Goal: Task Accomplishment & Management: Manage account settings

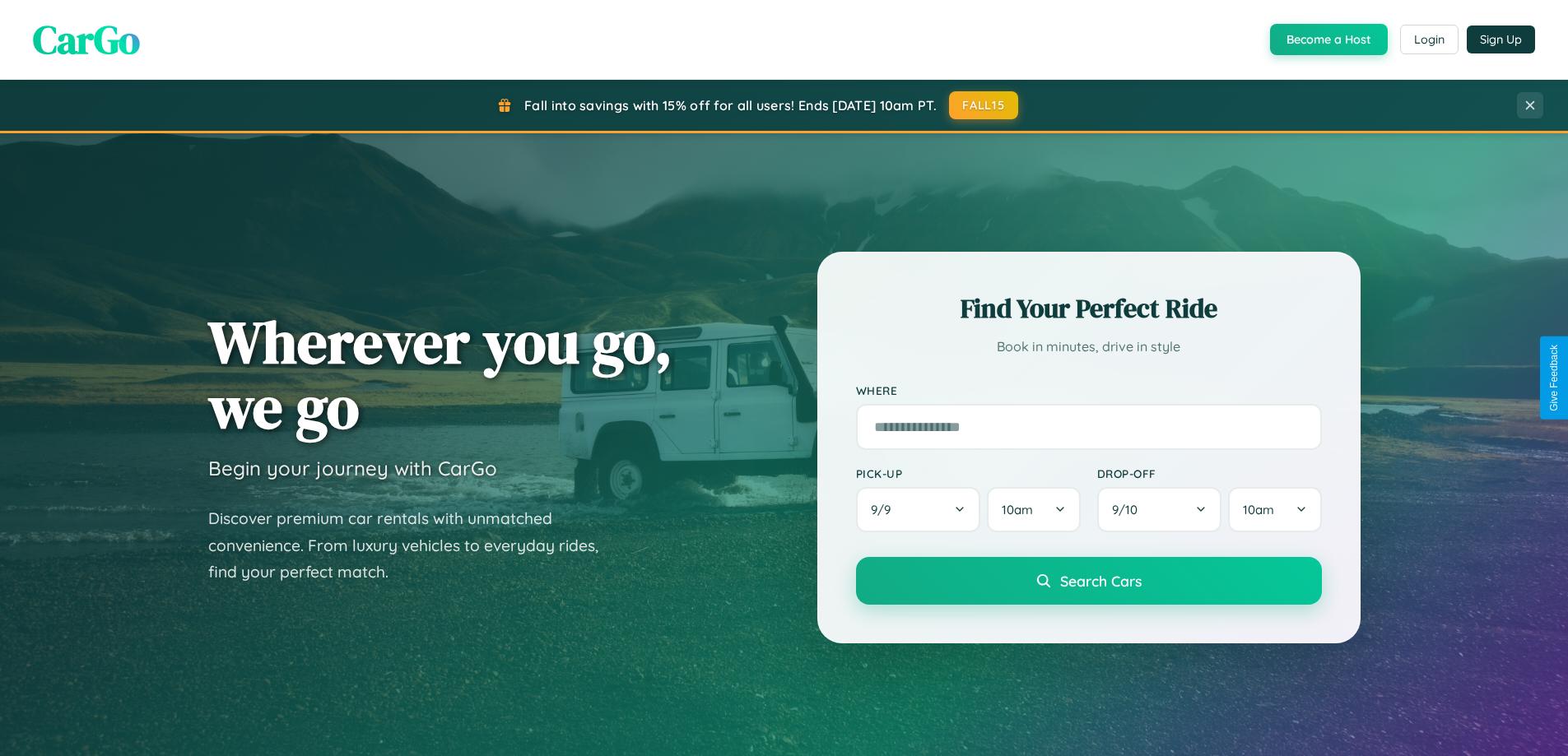
scroll to position [1132, 0]
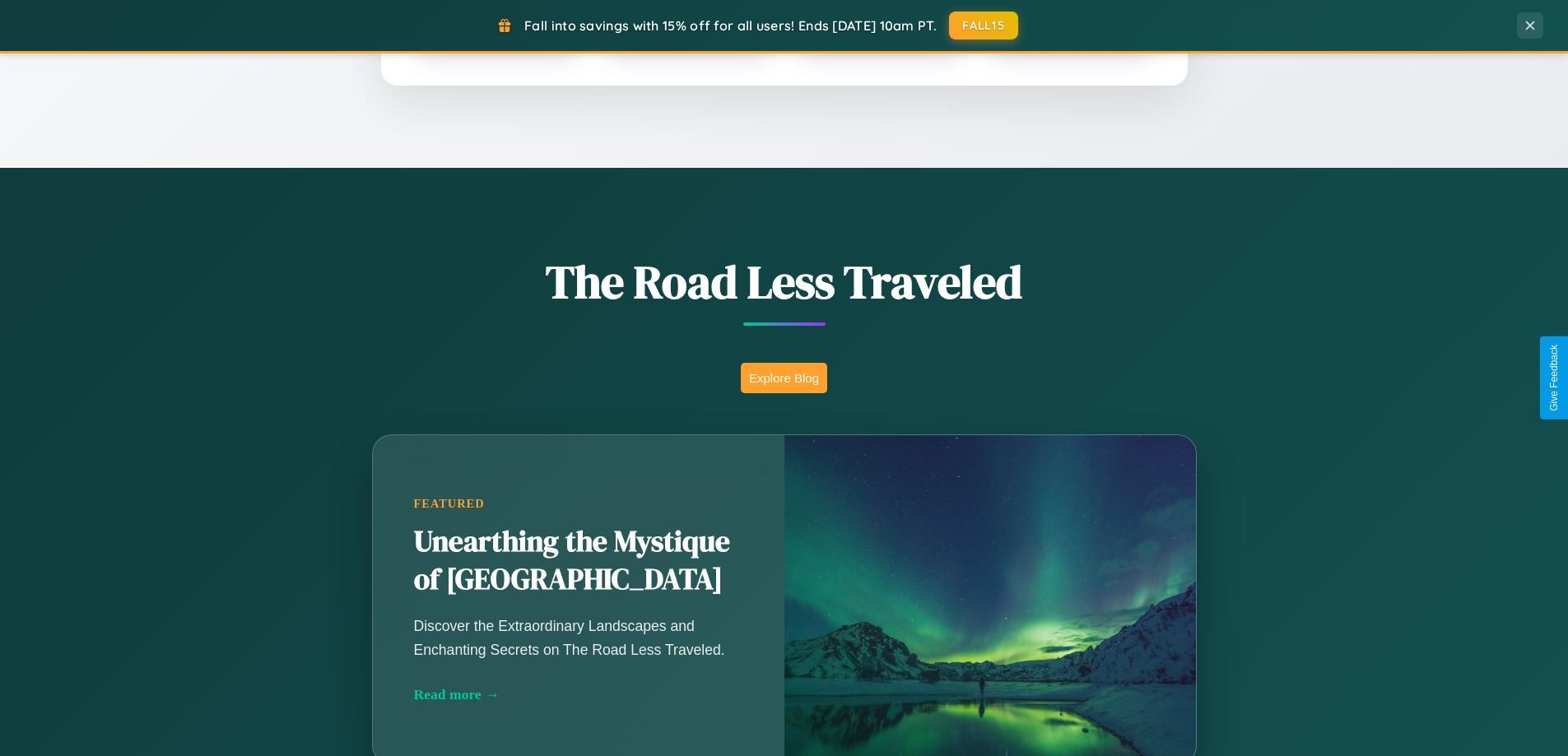
click at [784, 378] on button "Explore Blog" at bounding box center [784, 378] width 87 height 31
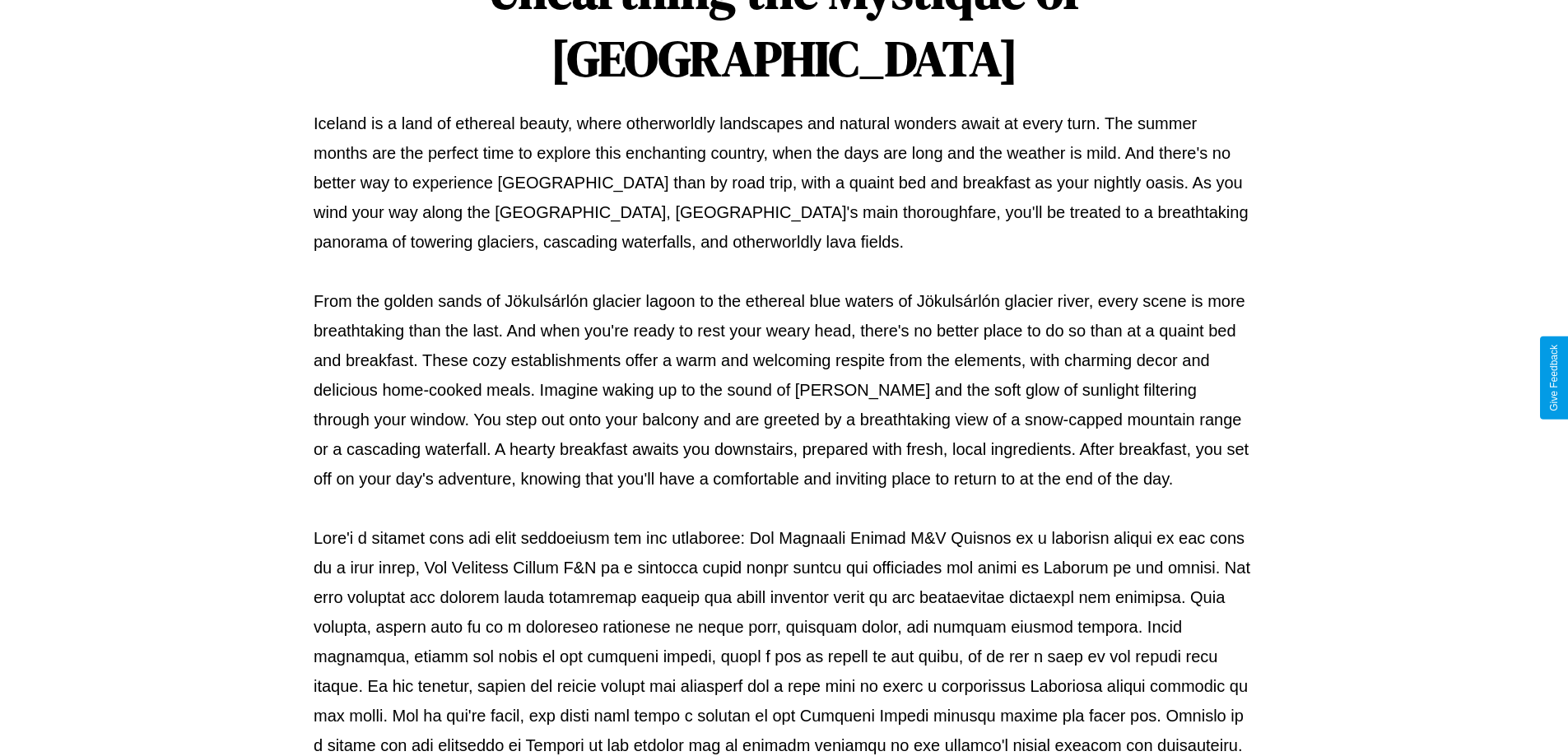
scroll to position [532, 0]
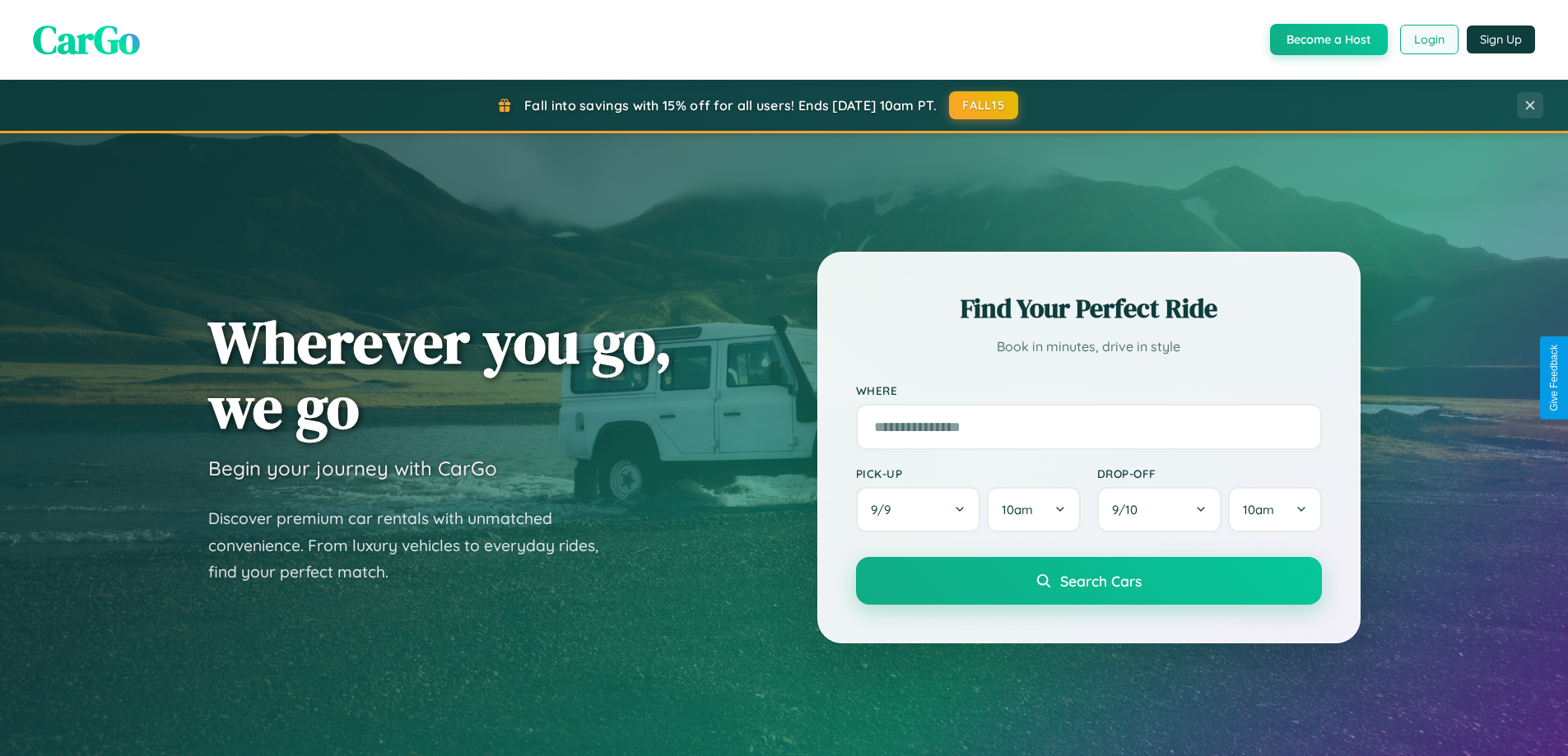
click at [1428, 40] on button "Login" at bounding box center [1429, 40] width 59 height 30
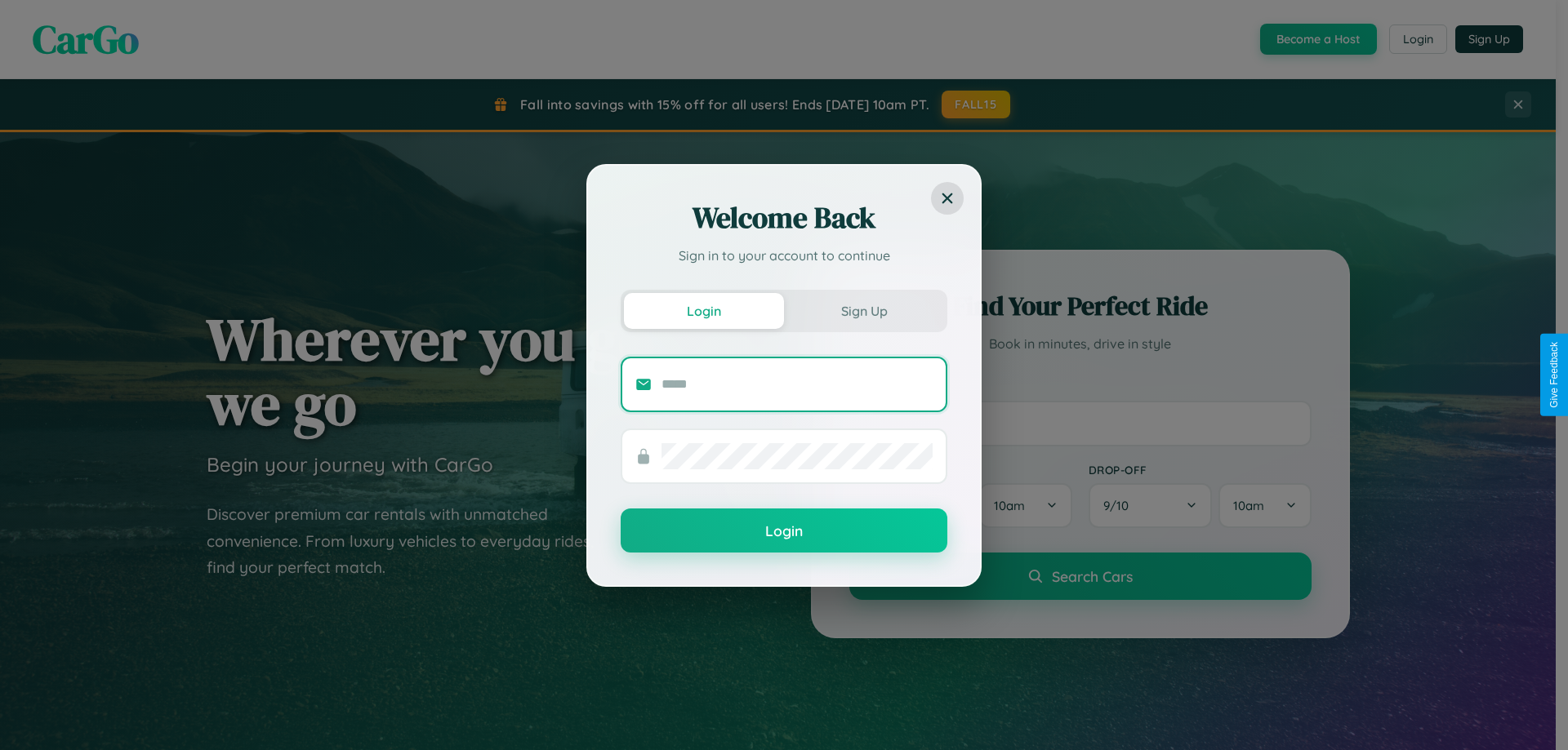
click at [797, 384] on input "text" at bounding box center [797, 384] width 271 height 26
type input "**********"
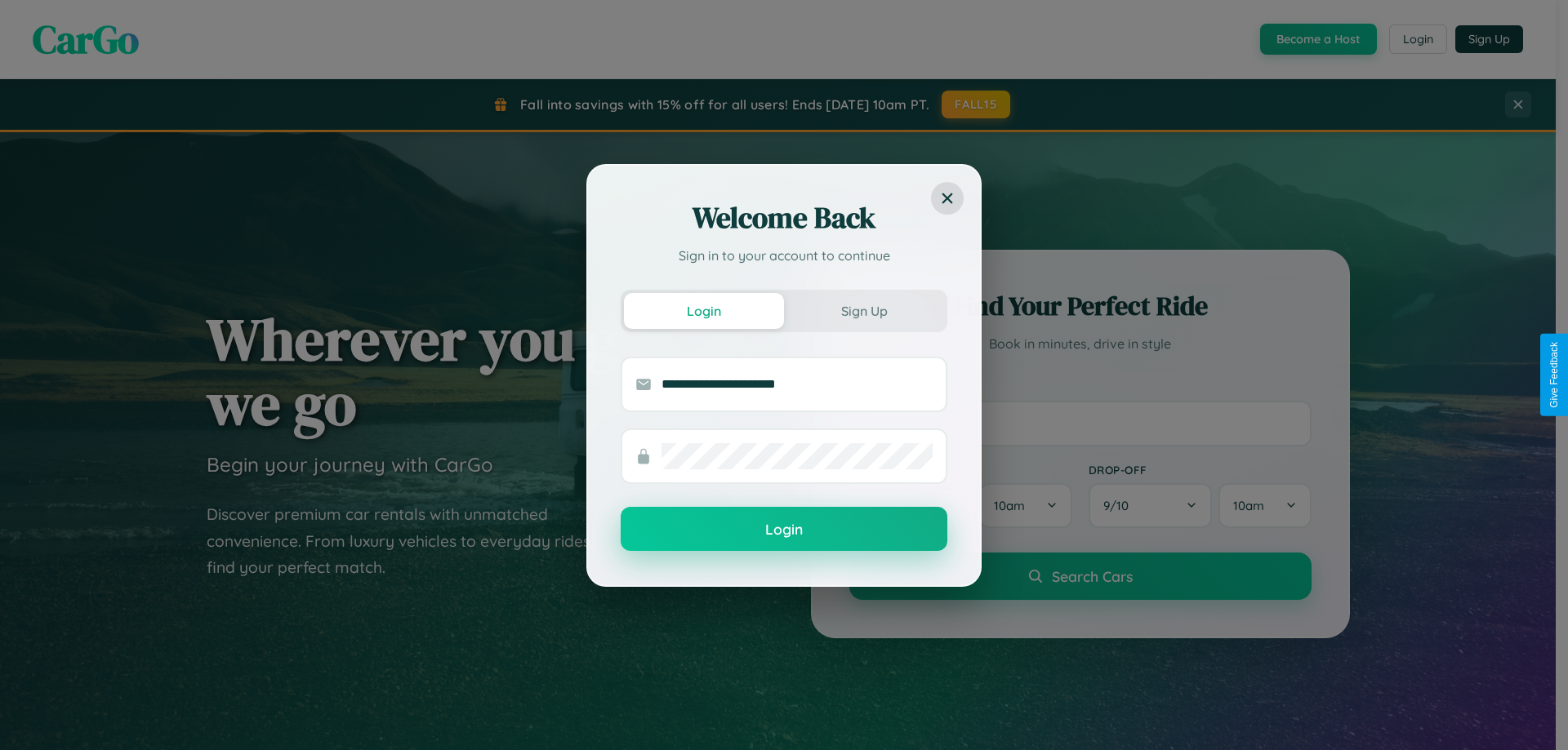
click at [784, 530] on button "Login" at bounding box center [784, 529] width 326 height 44
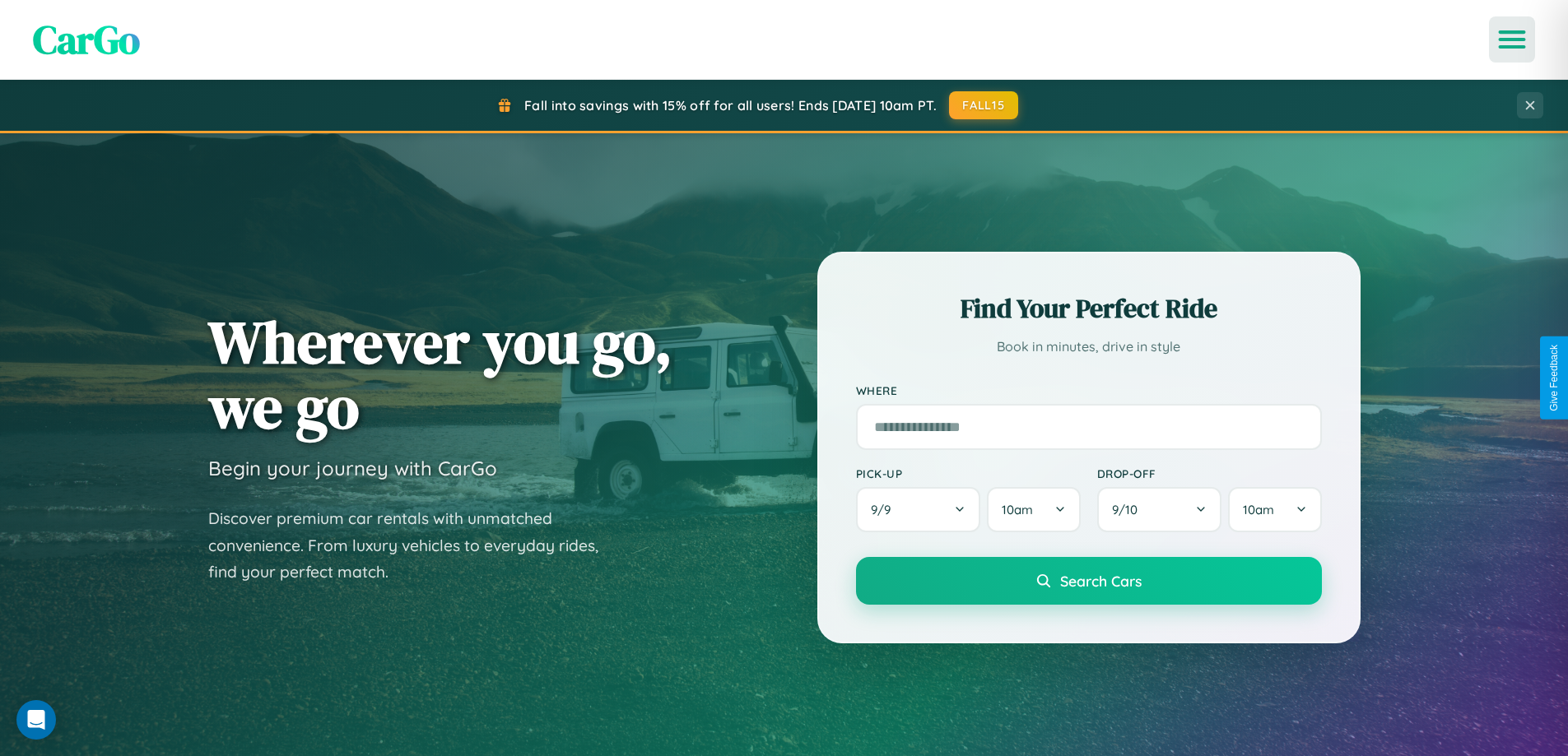
click at [1512, 40] on icon "Open menu" at bounding box center [1512, 40] width 24 height 15
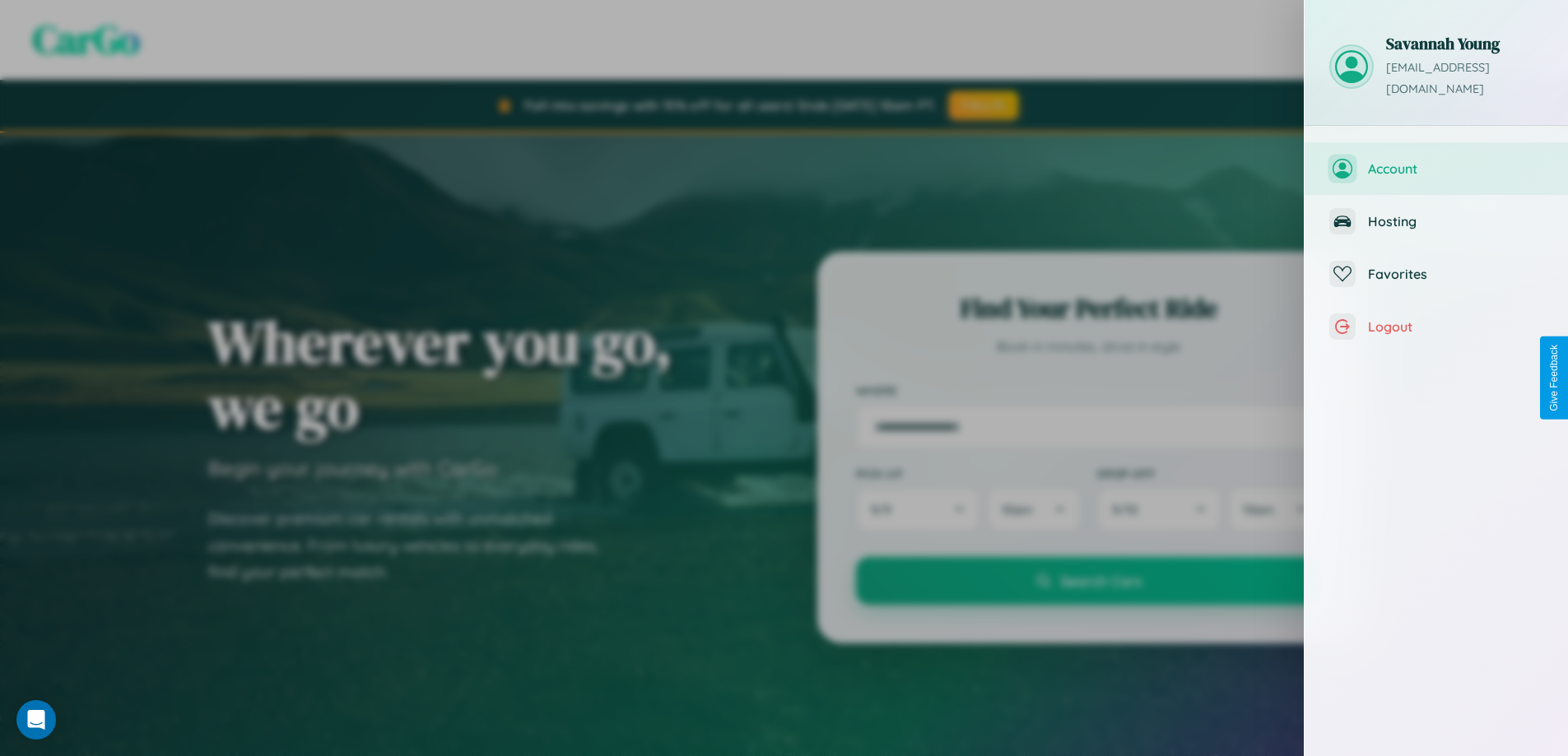
click at [1437, 160] on span "Account" at bounding box center [1456, 169] width 175 height 17
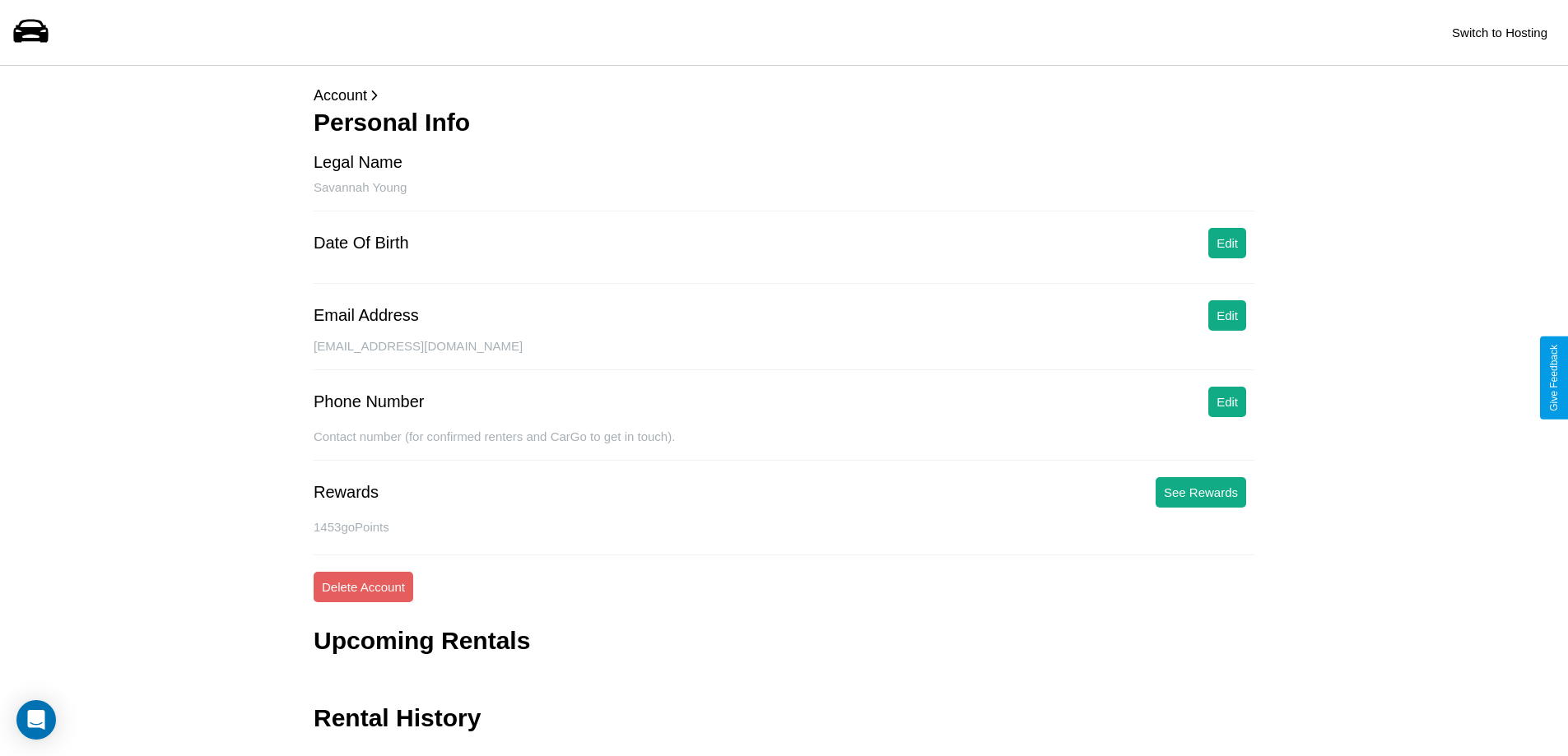
scroll to position [40, 0]
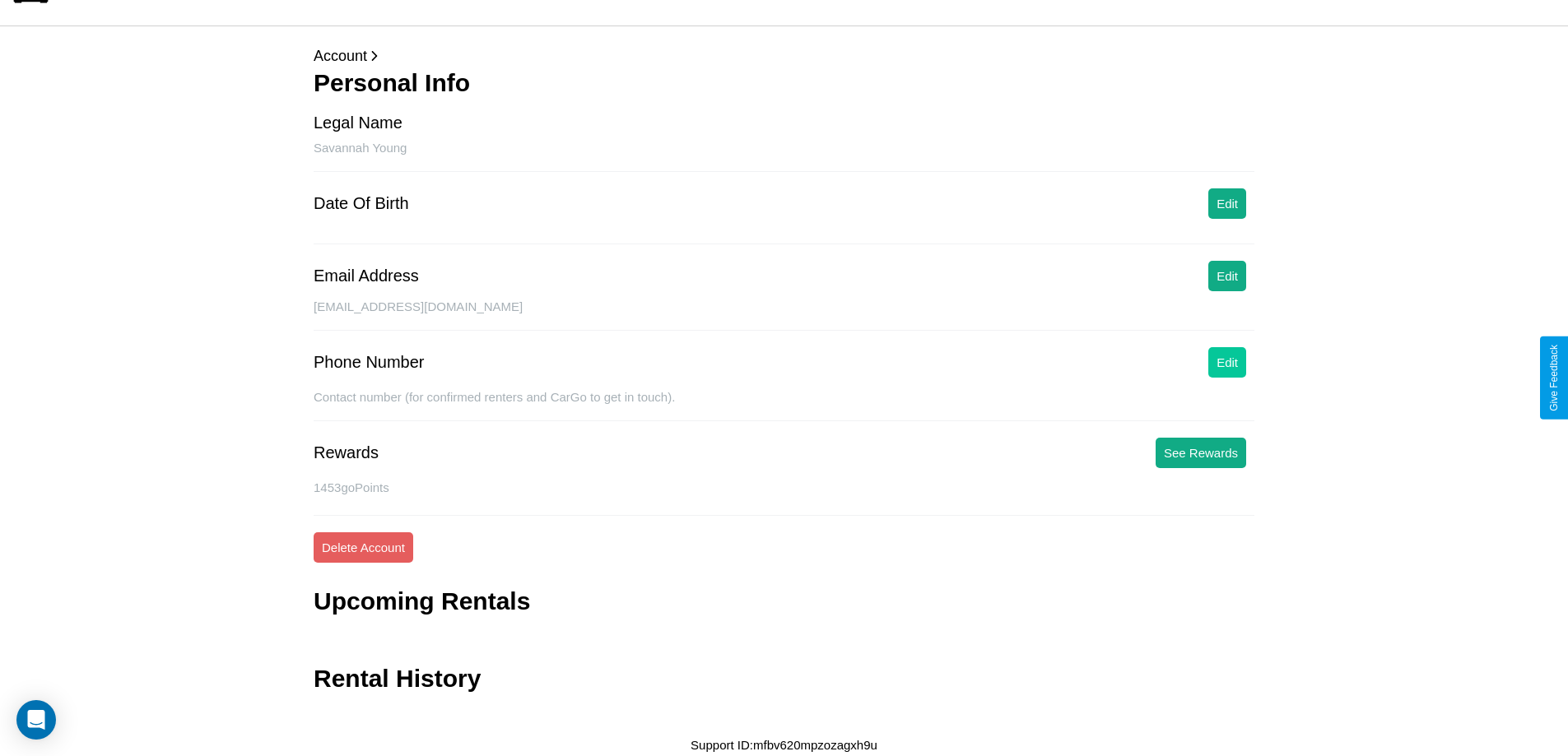
click at [1227, 362] on button "Edit" at bounding box center [1227, 362] width 38 height 31
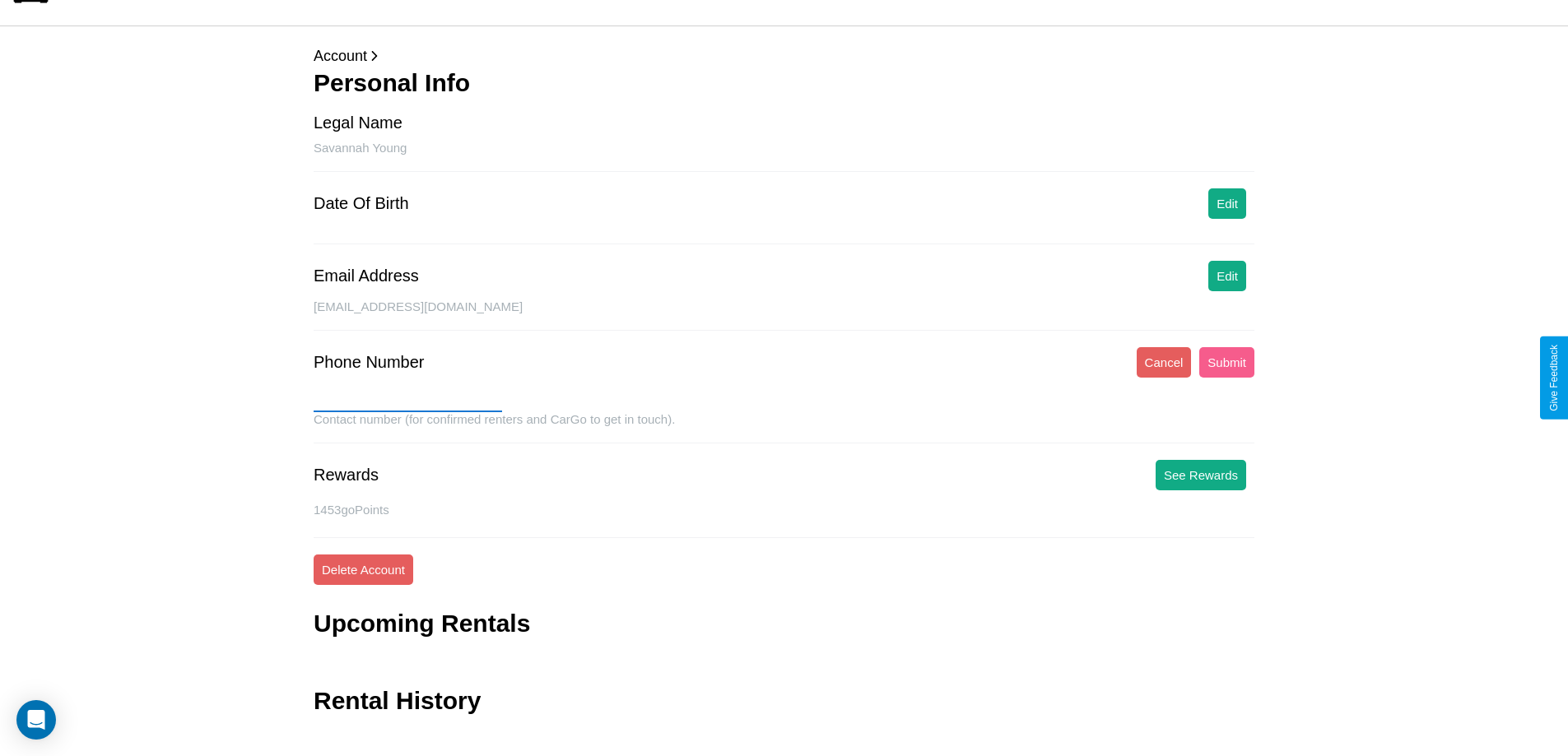
click at [407, 399] on input "text" at bounding box center [407, 399] width 188 height 26
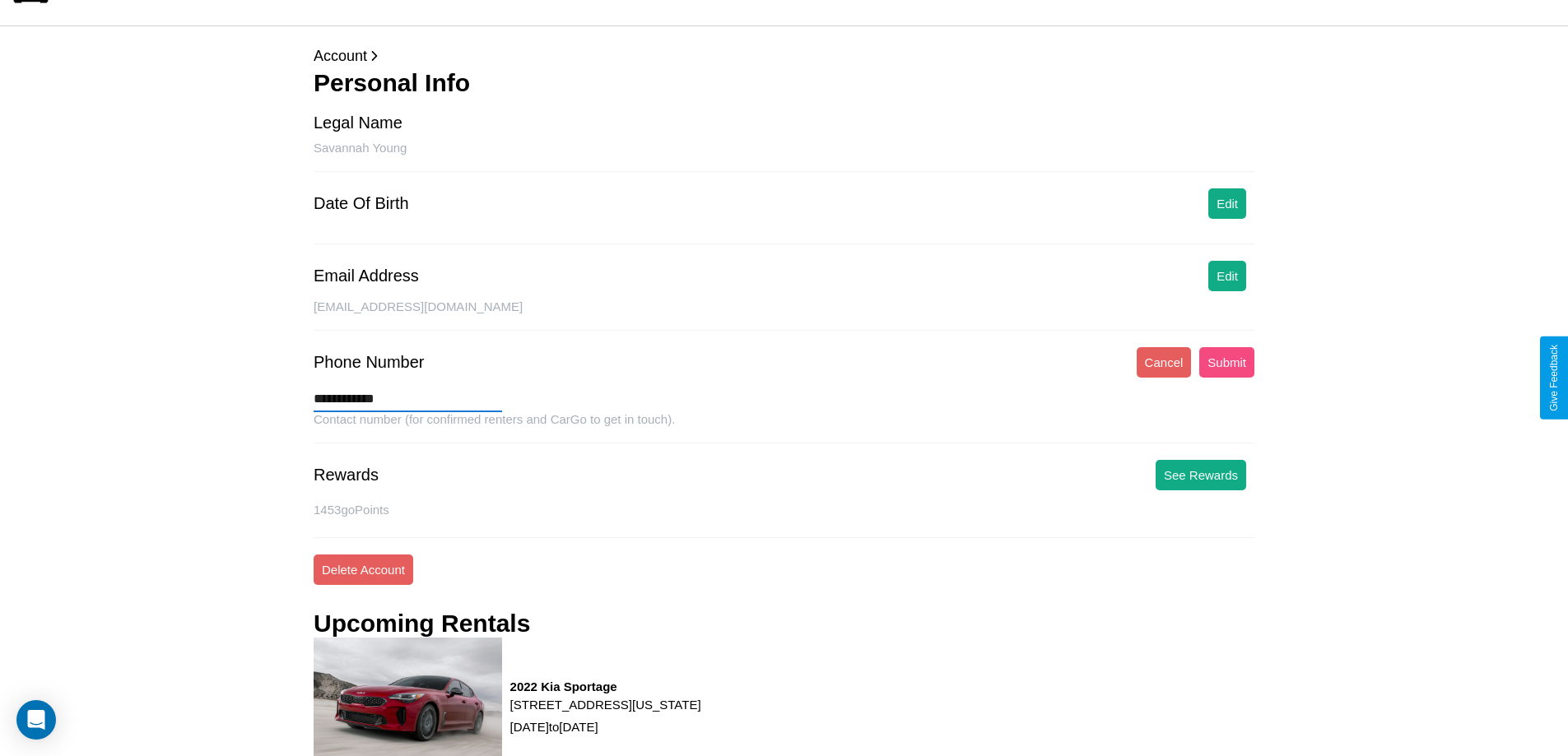
type input "**********"
click at [1227, 362] on button "Submit" at bounding box center [1227, 362] width 55 height 31
